Goal: Transaction & Acquisition: Purchase product/service

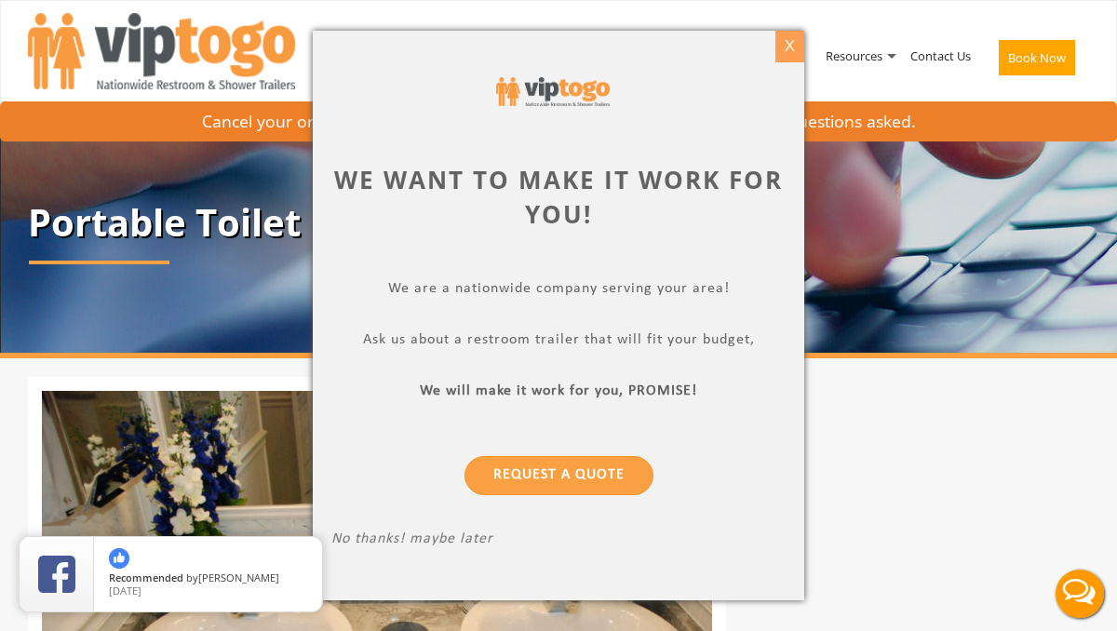
click at [795, 50] on div "X" at bounding box center [790, 47] width 29 height 32
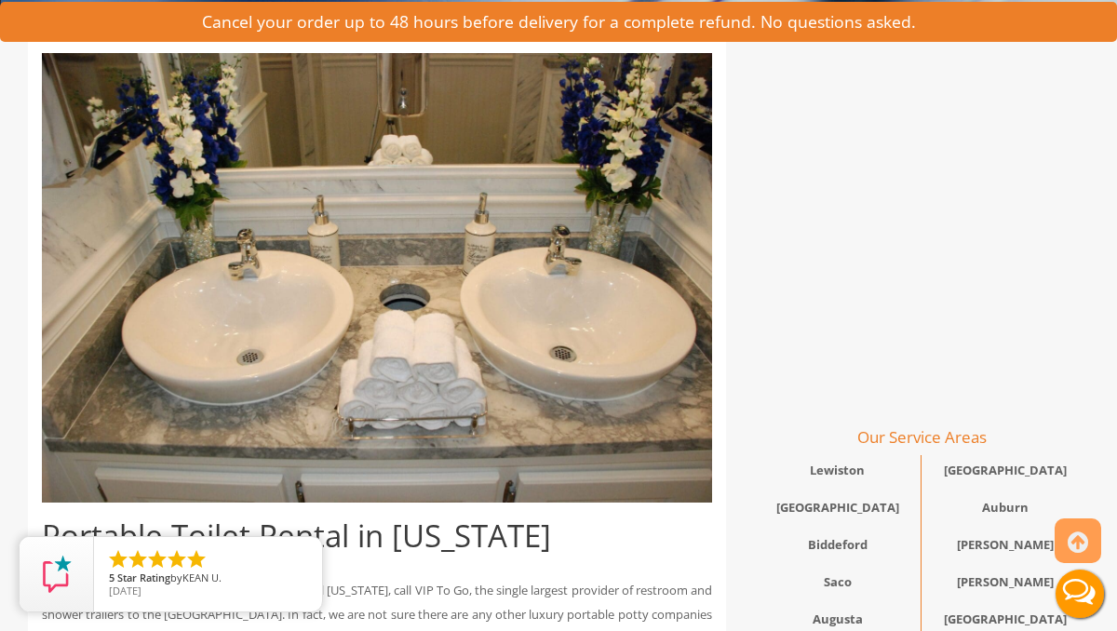
scroll to position [335, 0]
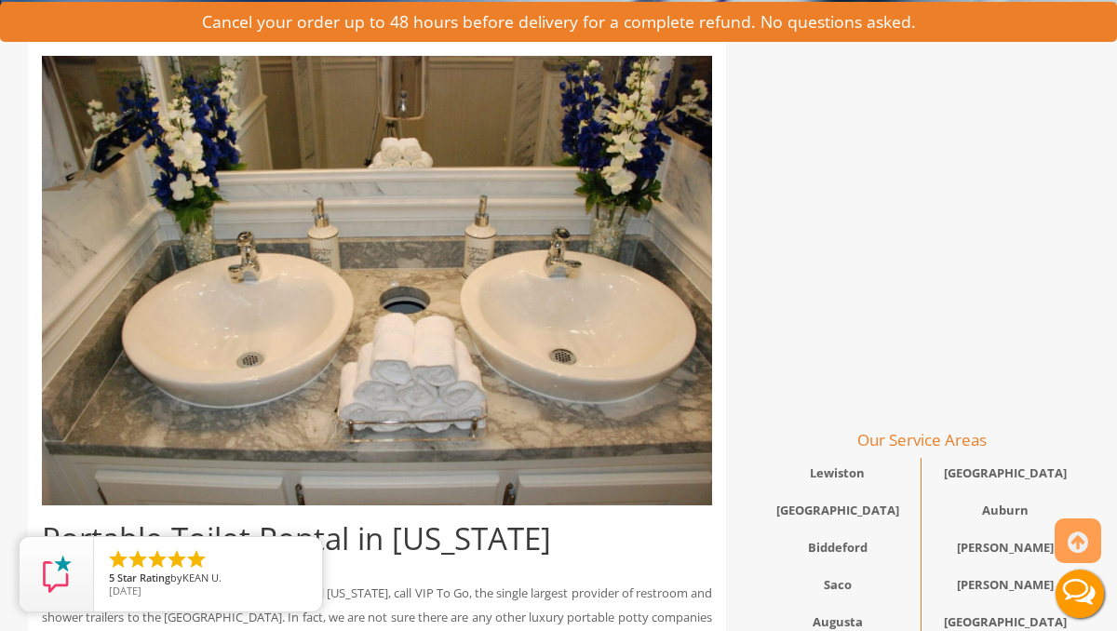
click at [1087, 591] on button "Live Chat" at bounding box center [1080, 594] width 74 height 74
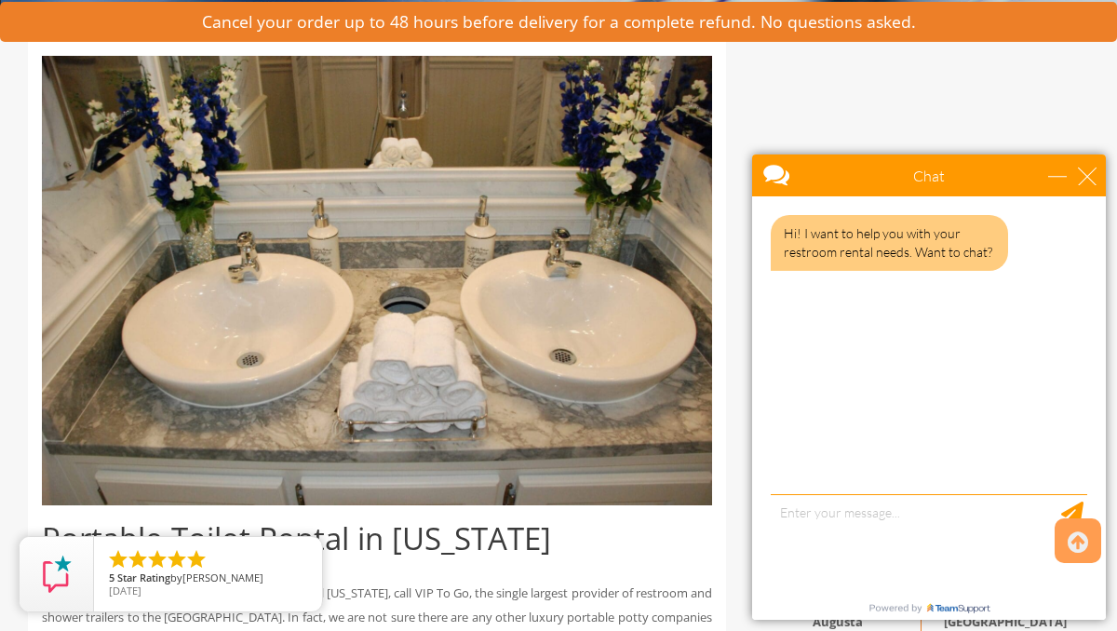
click at [935, 485] on div "Hi! I want to help you with your restroom rental needs. Want to chat?" at bounding box center [929, 347] width 354 height 303
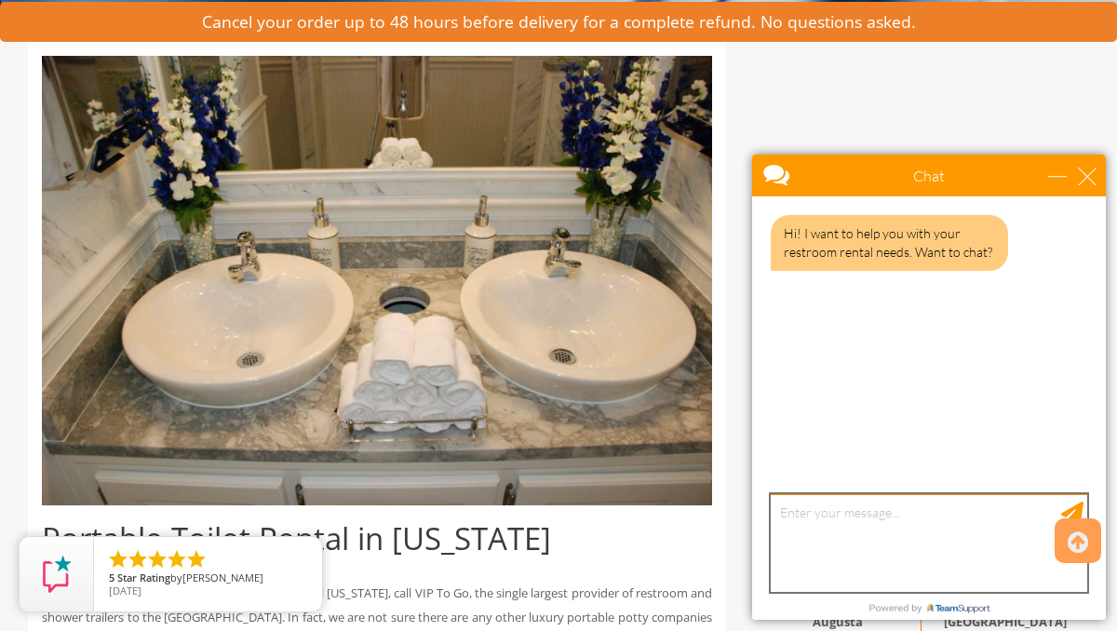
click at [861, 523] on textarea "type your message" at bounding box center [929, 543] width 317 height 98
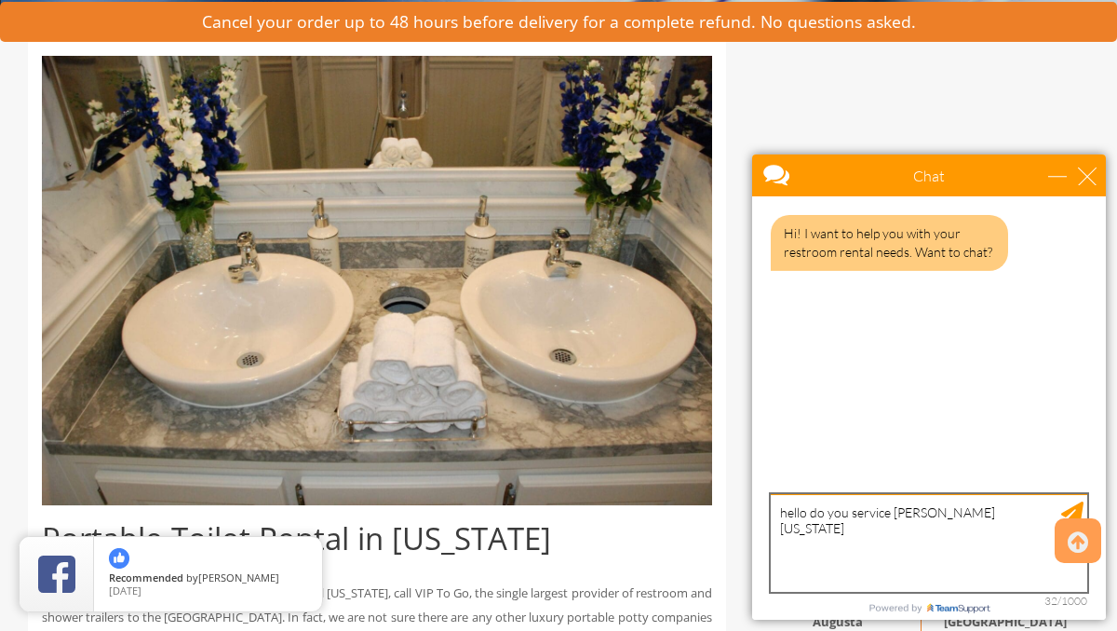
type textarea "hello do you service Wells Maine?"
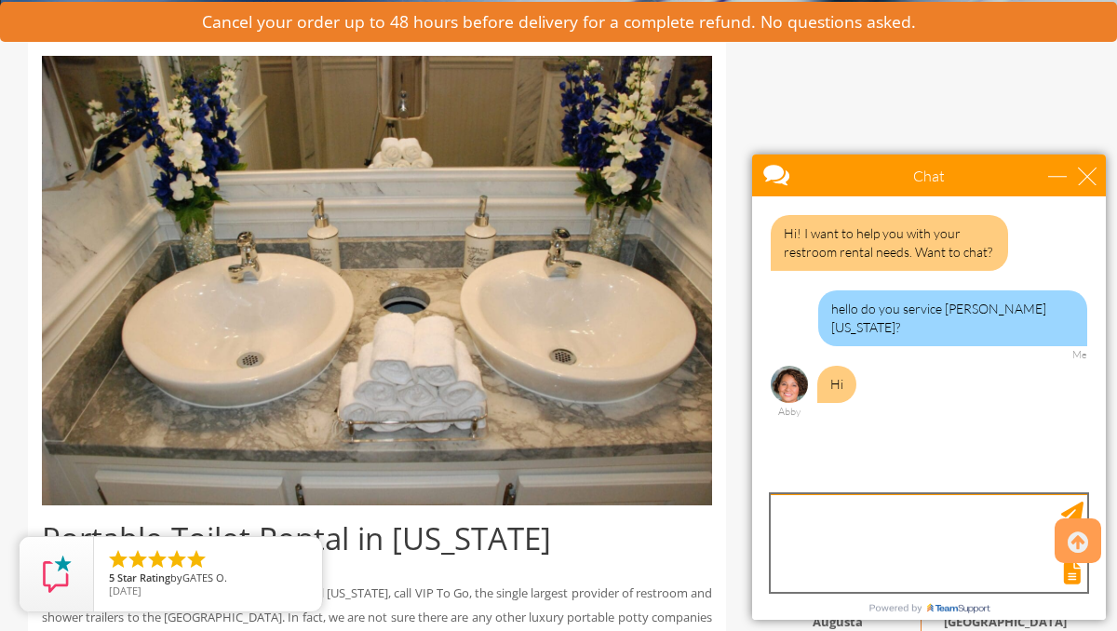
scroll to position [0, 0]
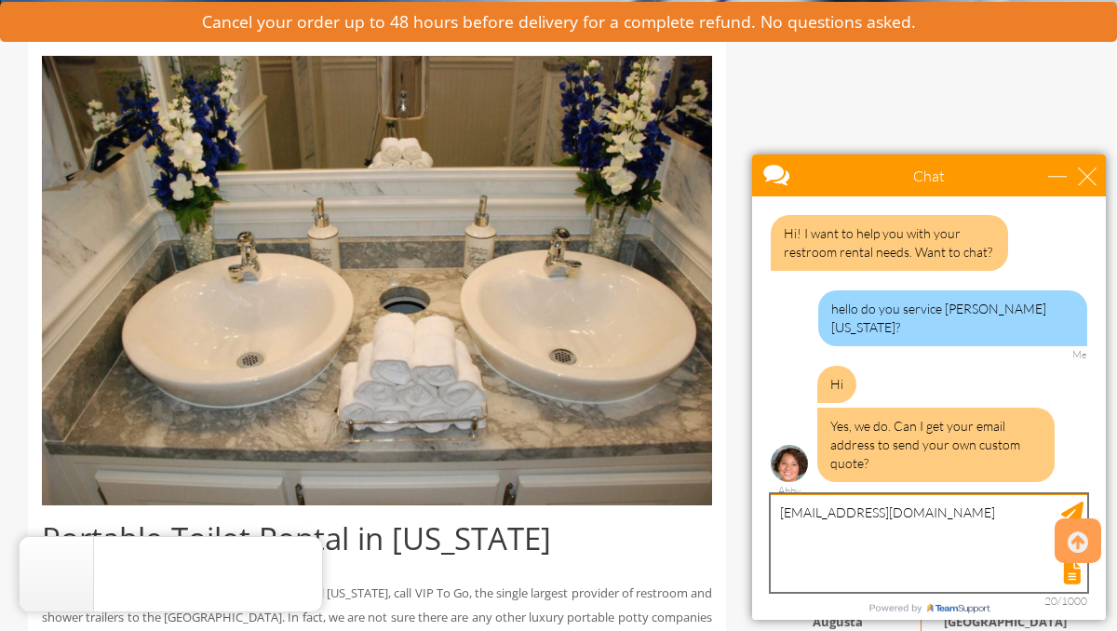
type textarea "[EMAIL_ADDRESS][DOMAIN_NAME]"
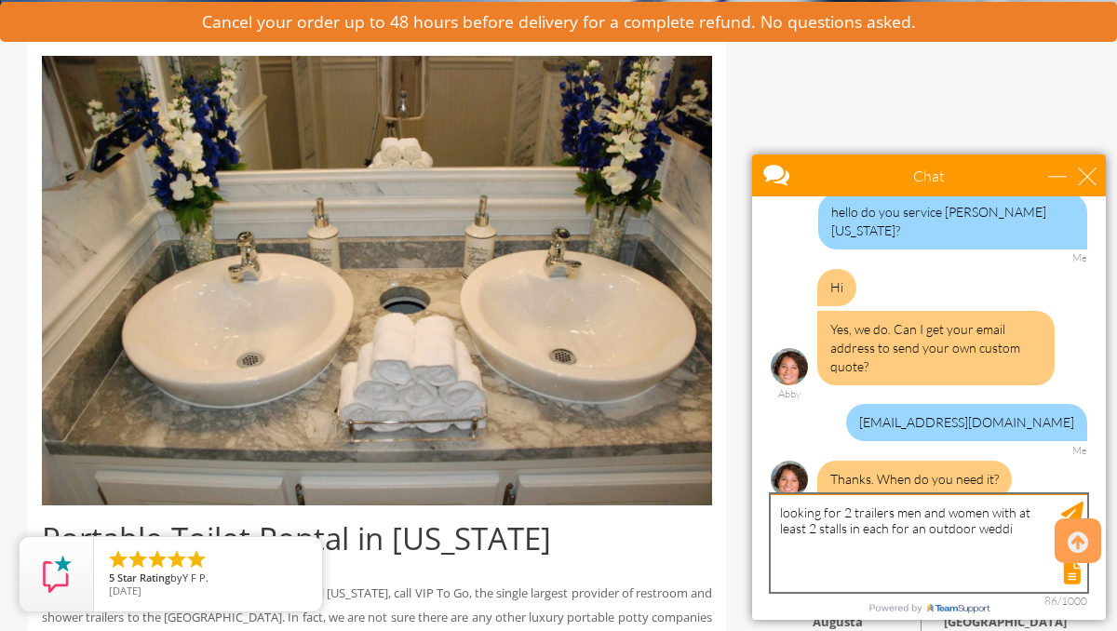
scroll to position [154, 0]
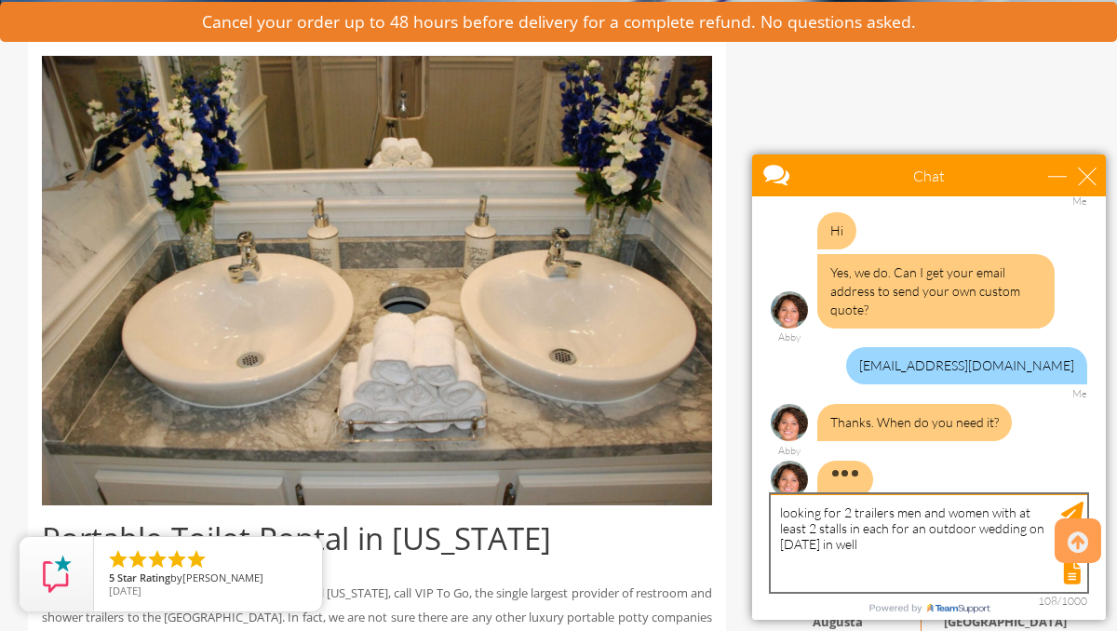
type textarea "looking for 2 trailers men and women with at least 2 stalls in each for an outd…"
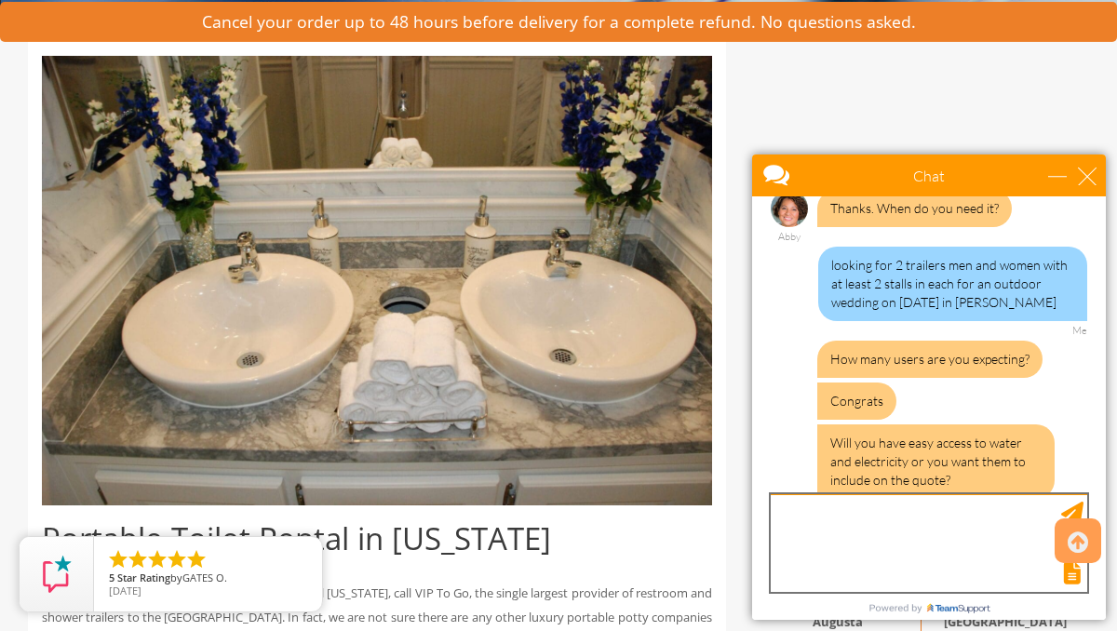
scroll to position [466, 0]
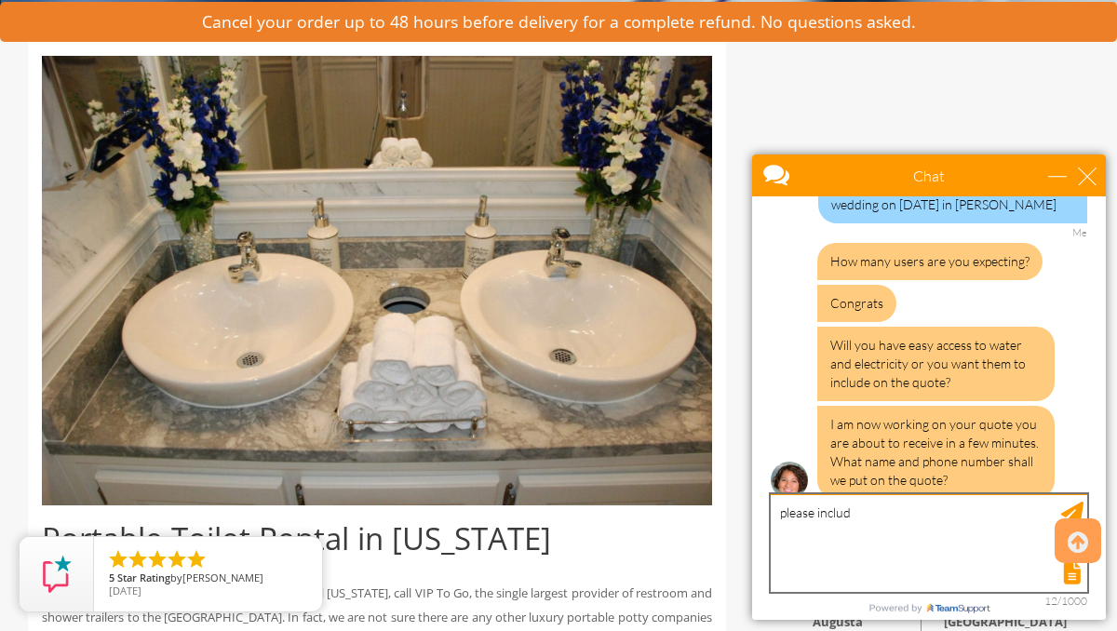
type textarea "please include"
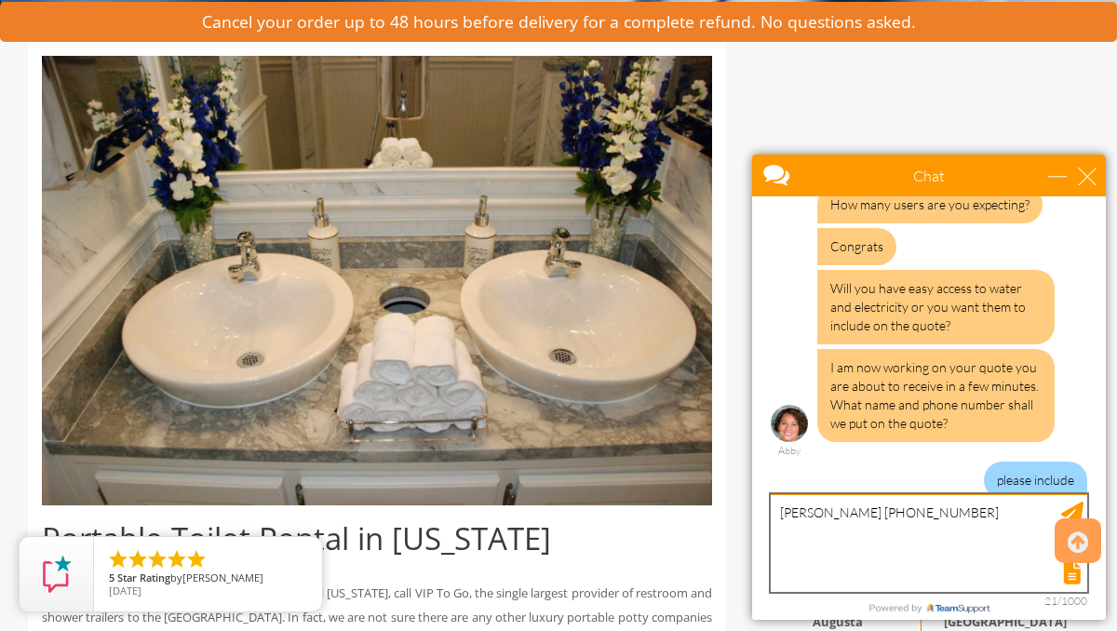
type textarea "Deb Curtin 781-831-2100"
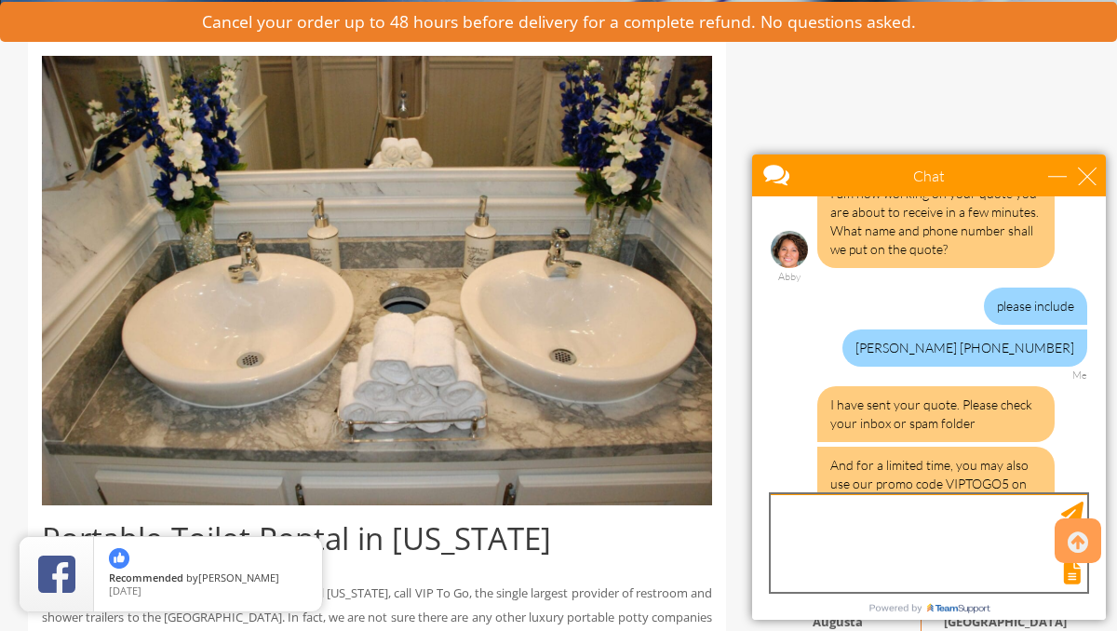
scroll to position [756, 0]
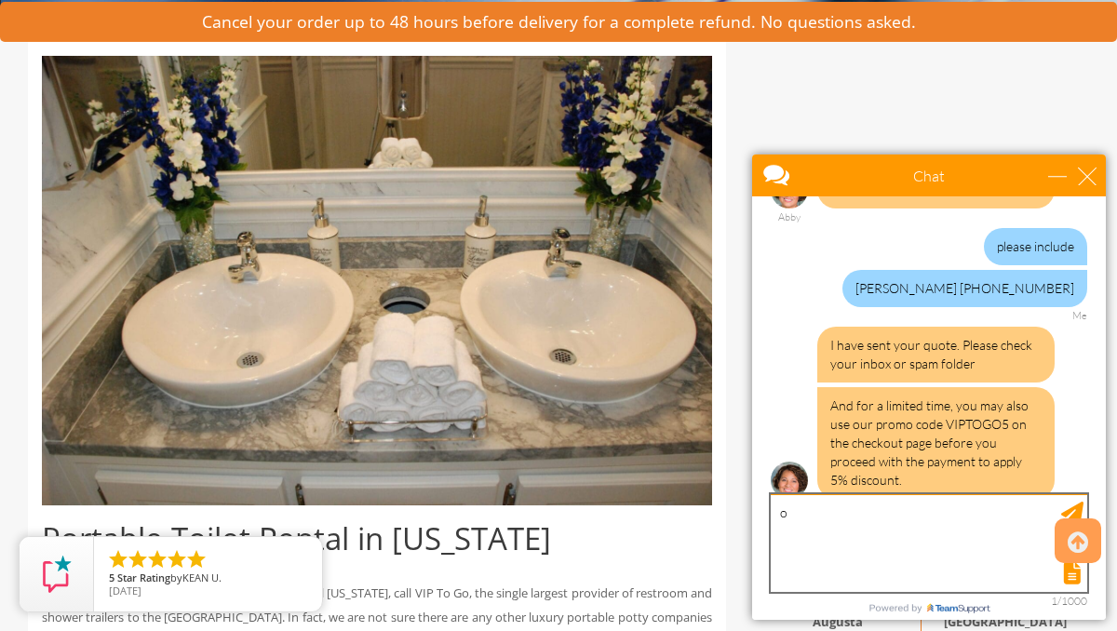
type textarea "ok"
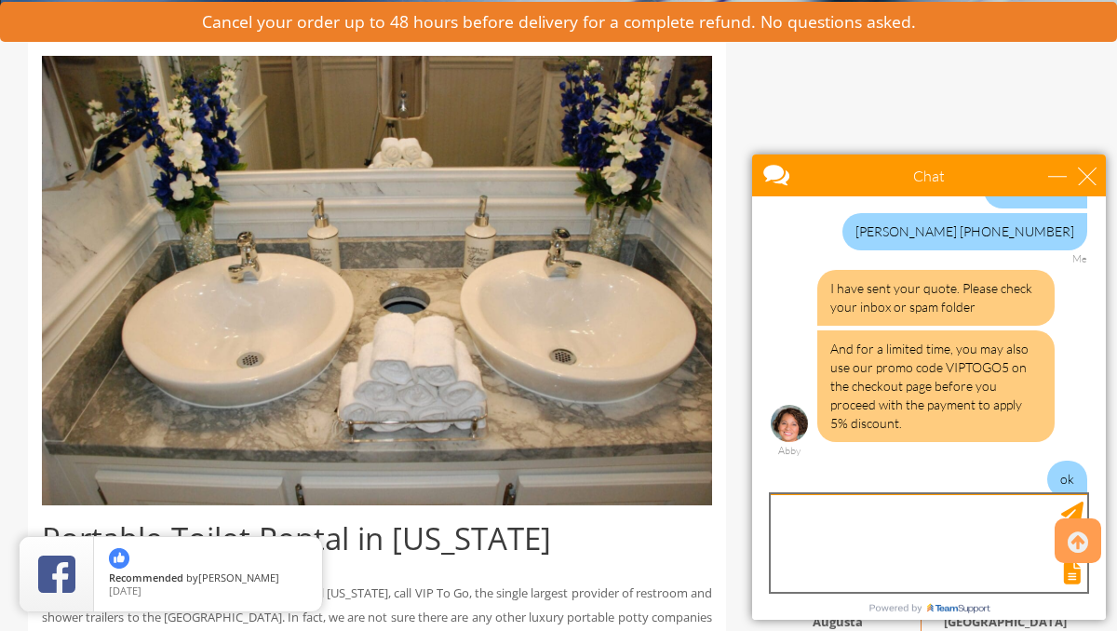
scroll to position [944, 0]
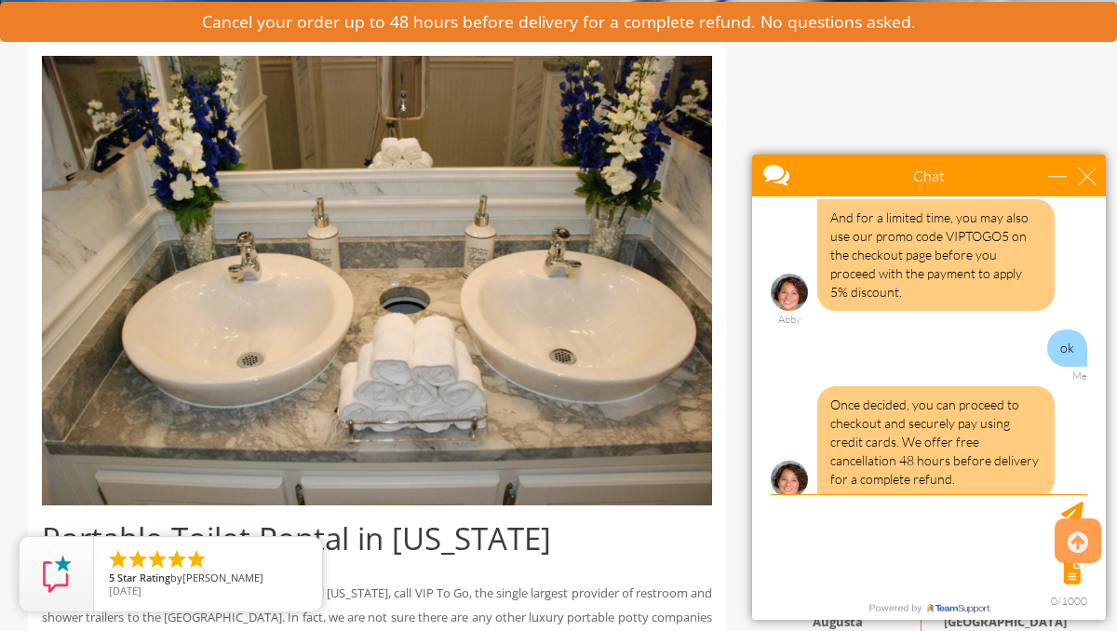
click at [676, 554] on h1 "Portable Toilet Rental in Maine" at bounding box center [377, 539] width 670 height 34
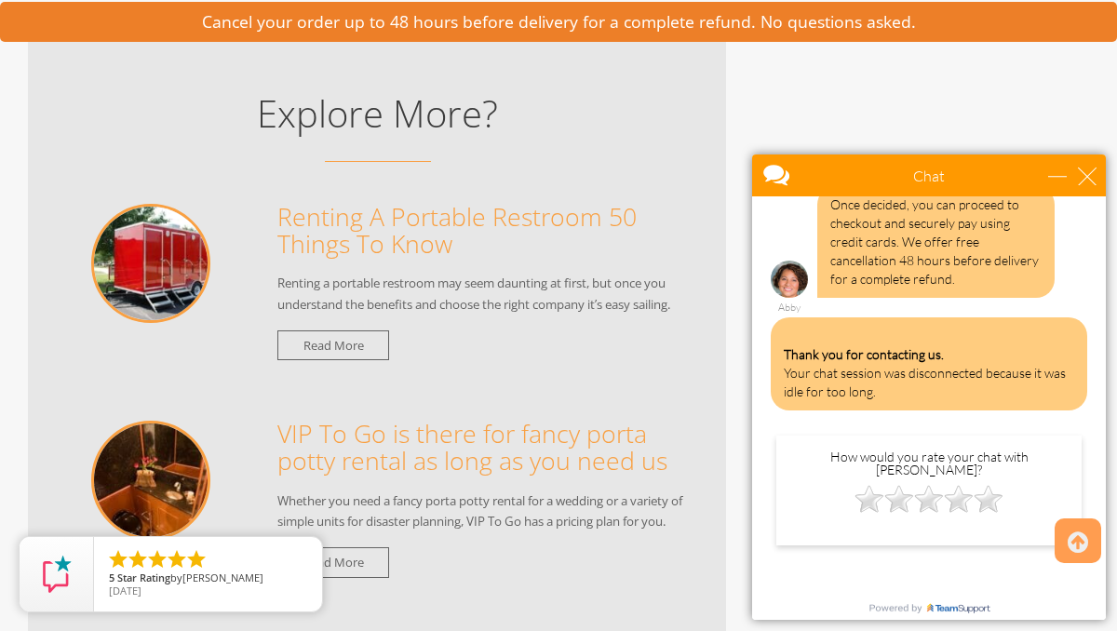
scroll to position [3165, 0]
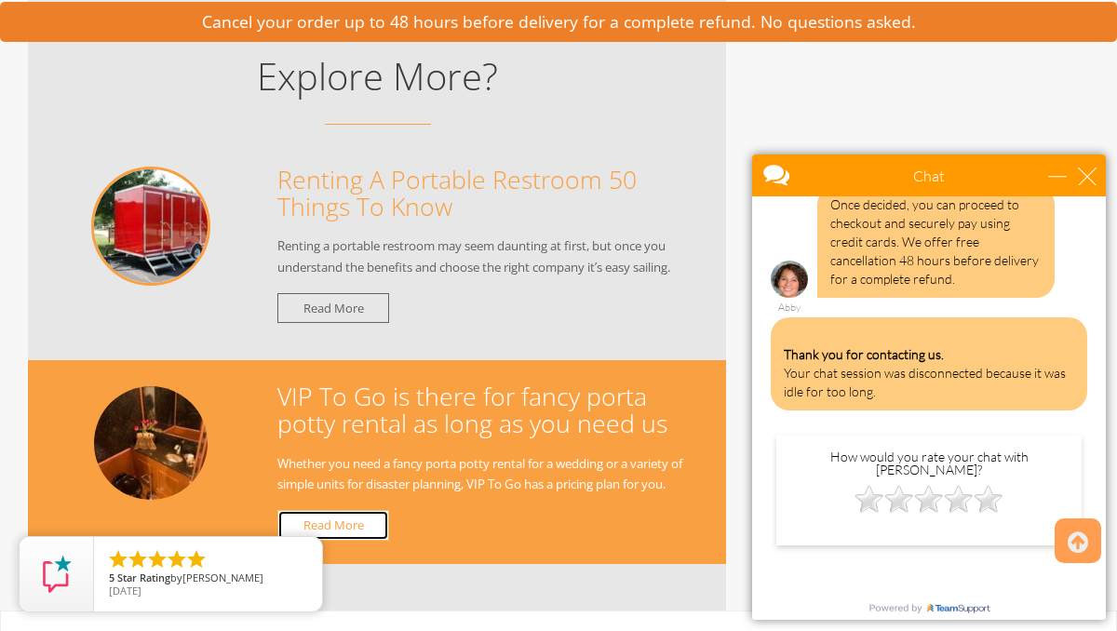
click at [355, 510] on link "Read More" at bounding box center [333, 525] width 112 height 31
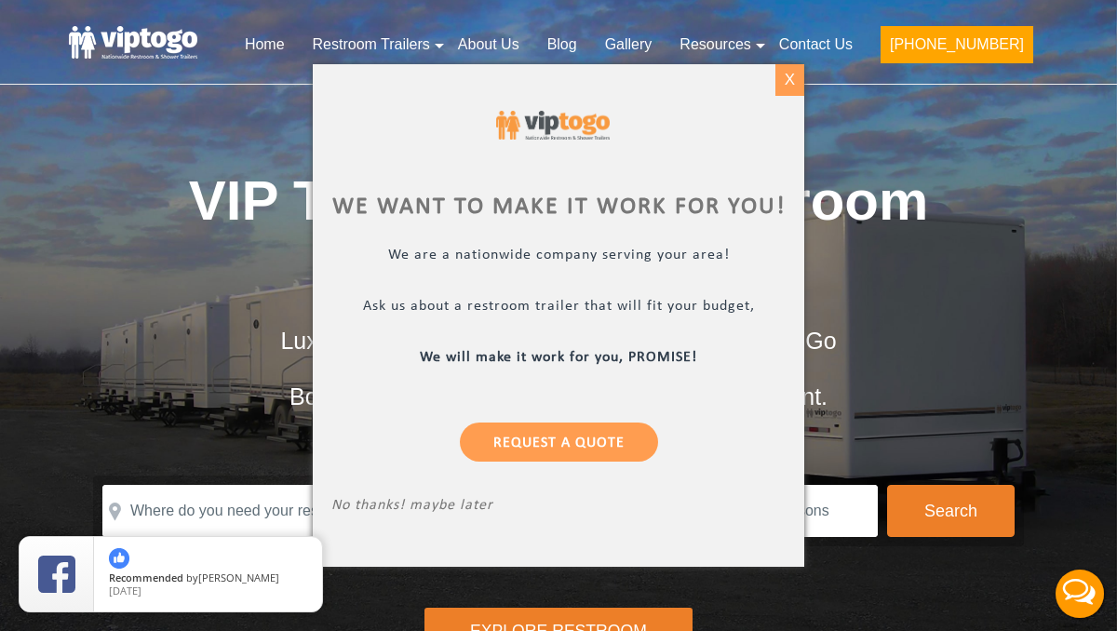
click at [793, 83] on div "X" at bounding box center [790, 80] width 29 height 32
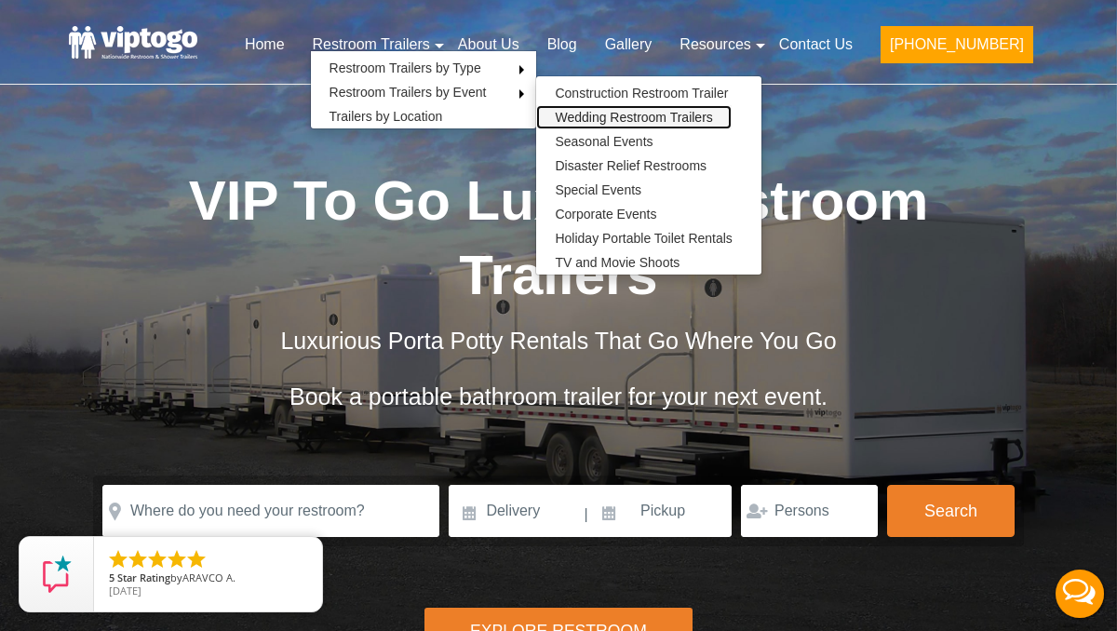
click at [619, 115] on link "Wedding Restroom Trailers" at bounding box center [633, 117] width 195 height 24
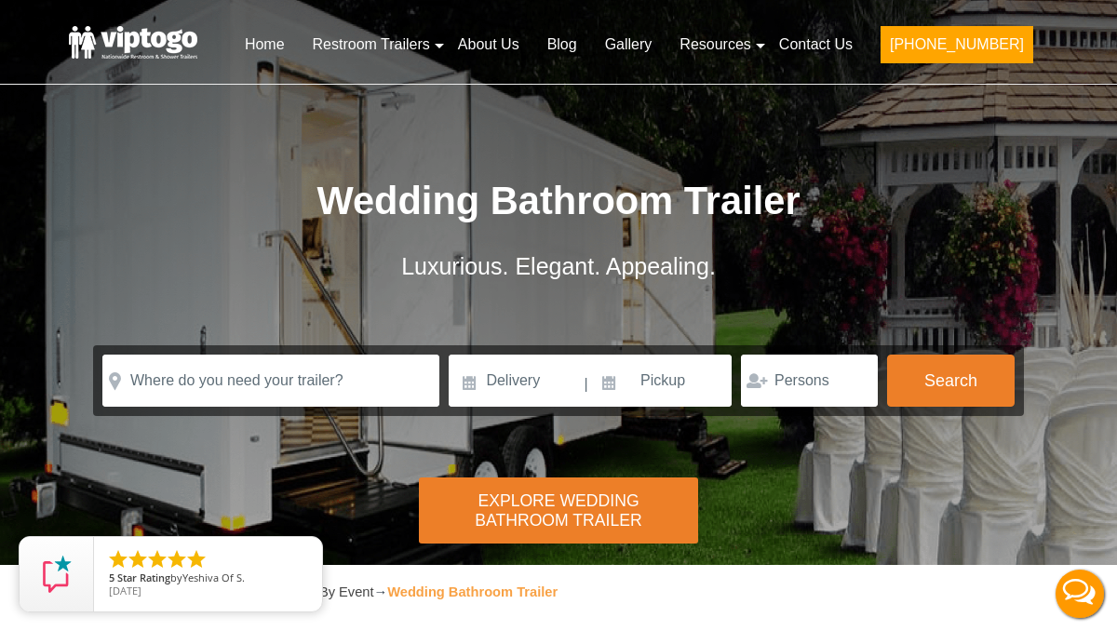
click at [568, 501] on div "Explore Wedding Bathroom Trailer" at bounding box center [558, 511] width 279 height 66
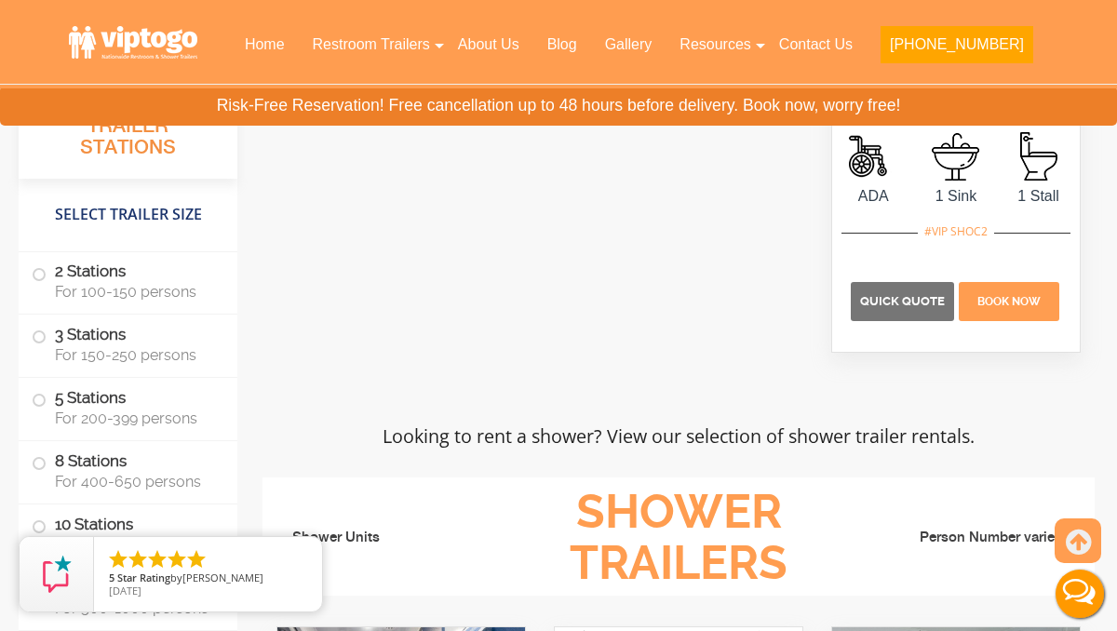
scroll to position [8374, 0]
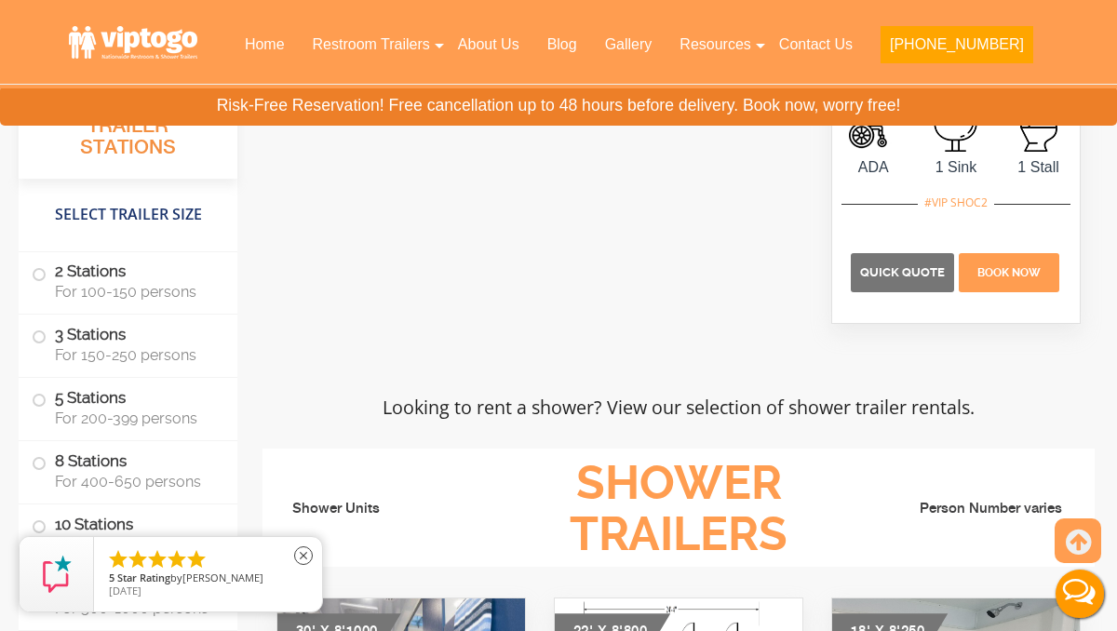
click at [185, 581] on span "5 Star Rating by DOLORES S." at bounding box center [208, 579] width 198 height 13
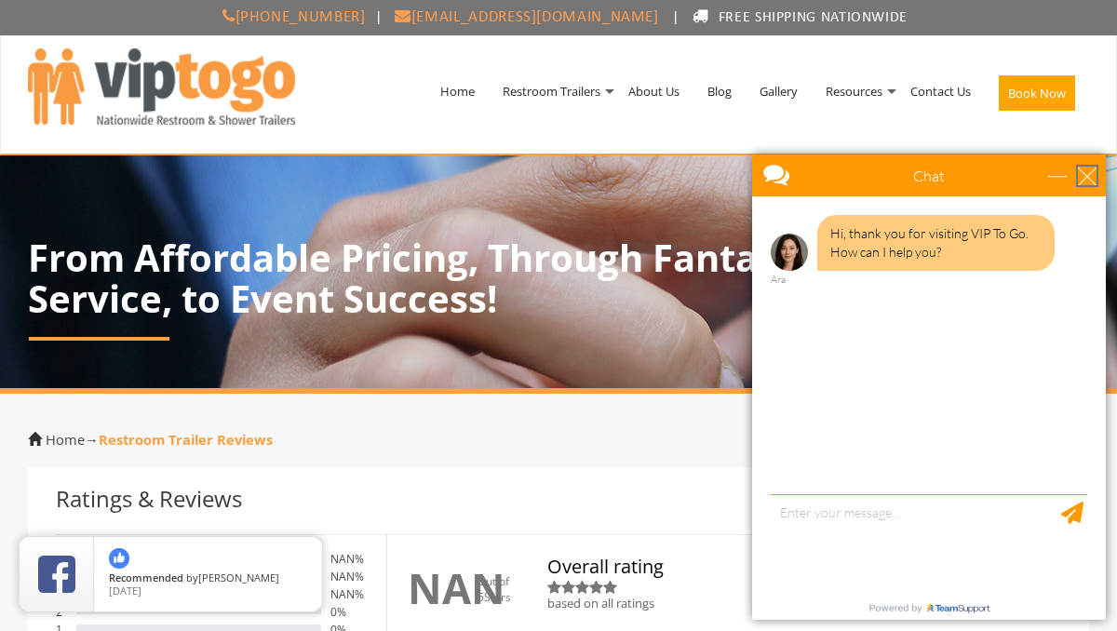
click at [1089, 181] on div "close" at bounding box center [1087, 176] width 19 height 19
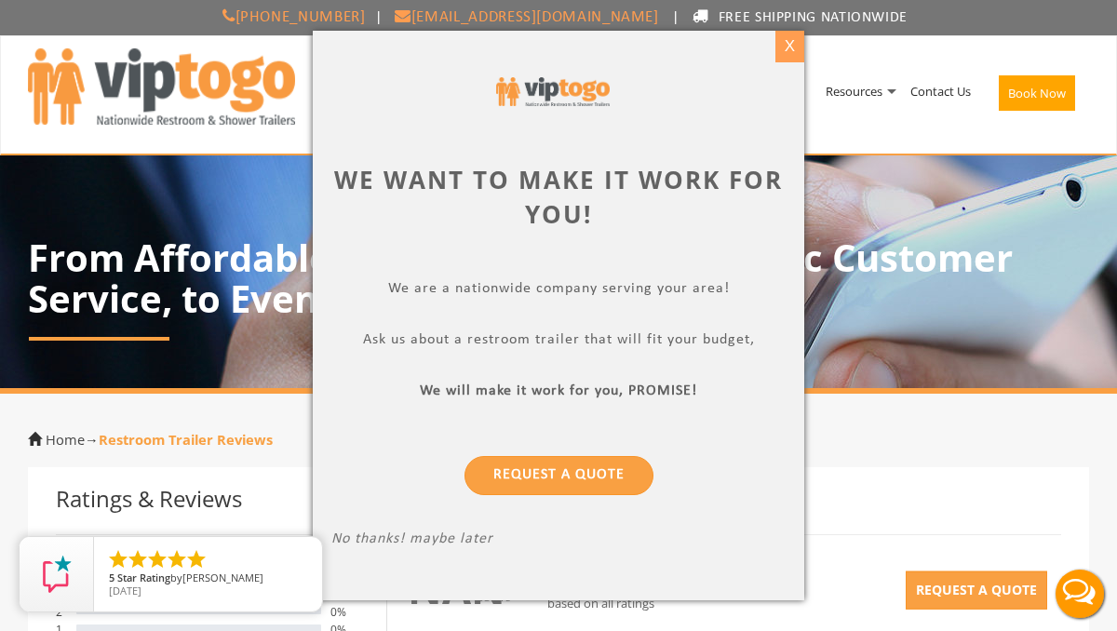
click at [798, 47] on div "X" at bounding box center [790, 47] width 29 height 32
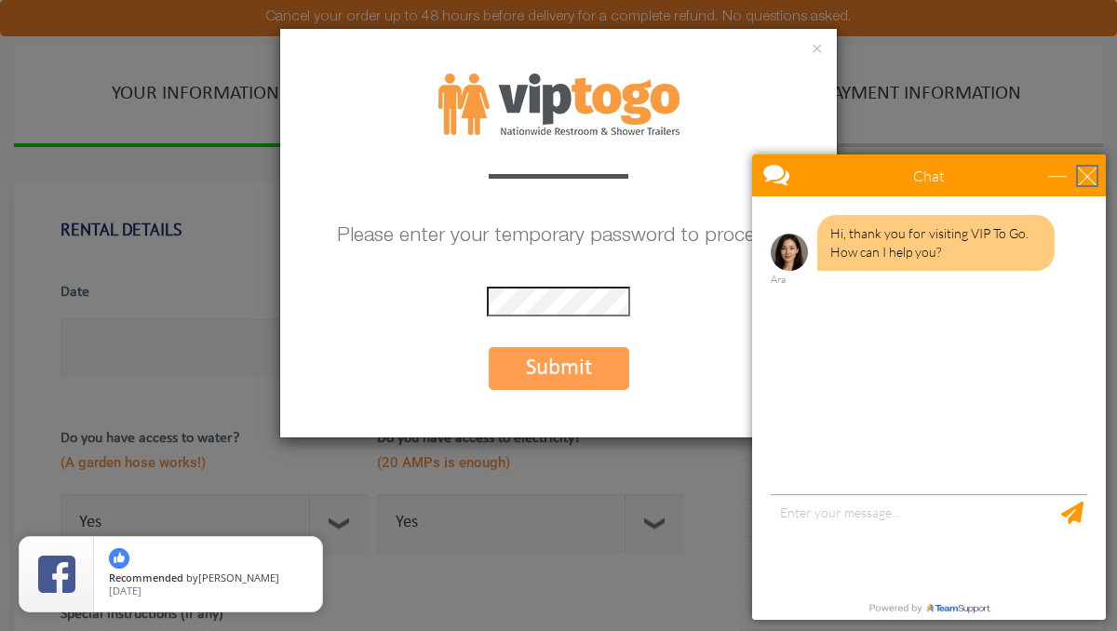
click at [1090, 172] on div "close" at bounding box center [1087, 176] width 19 height 19
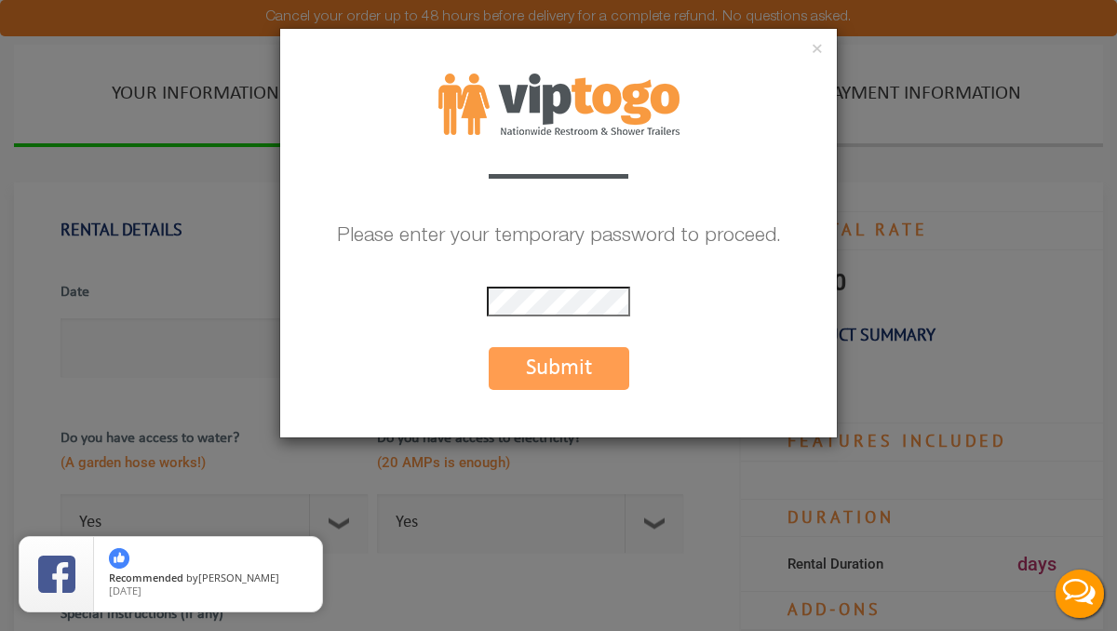
click at [579, 368] on button "Submit" at bounding box center [559, 368] width 141 height 43
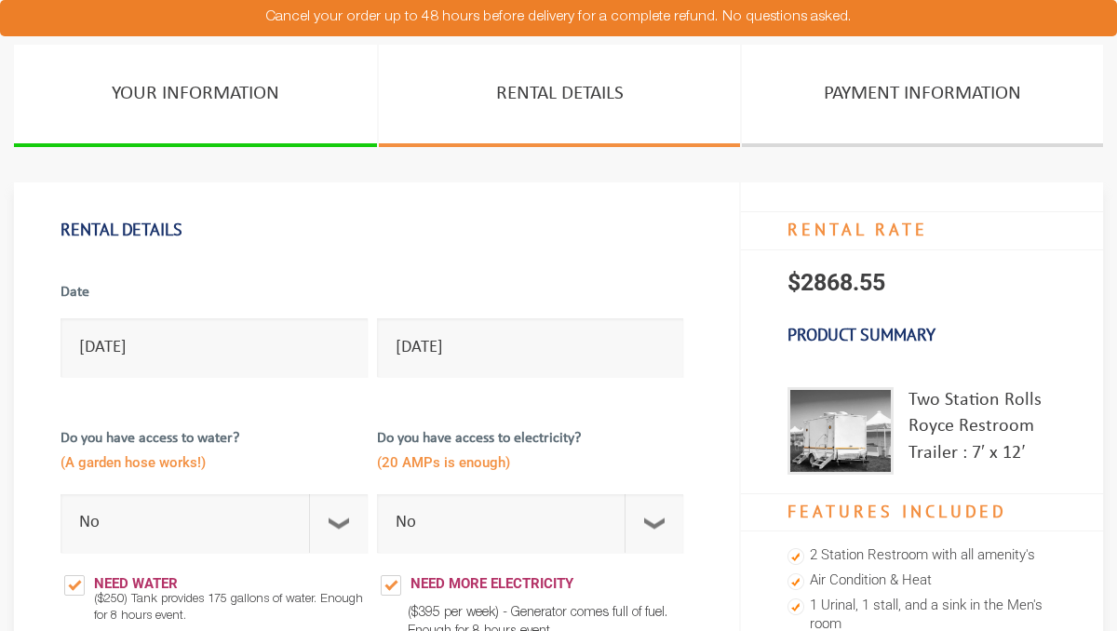
select select "No"
